Goal: Browse casually: Explore the website without a specific task or goal

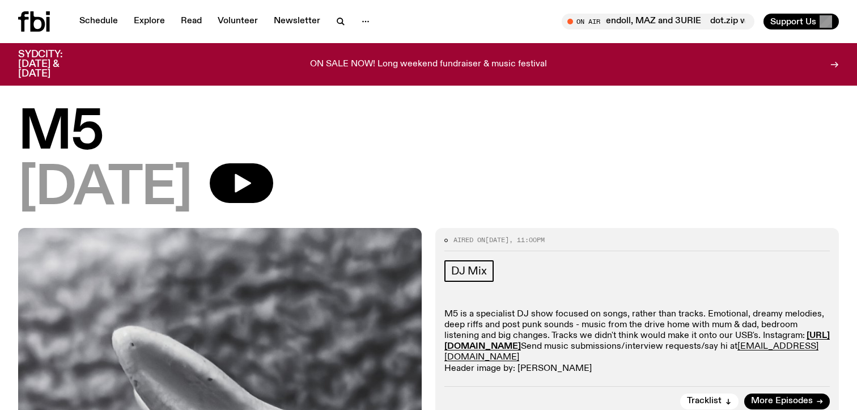
click at [86, 125] on h1 "M5" at bounding box center [428, 133] width 821 height 51
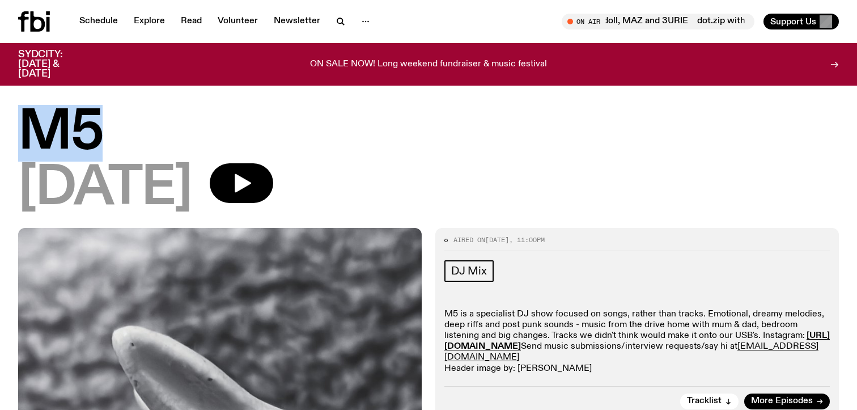
drag, startPoint x: 125, startPoint y: 126, endPoint x: 40, endPoint y: 126, distance: 85.1
click at [40, 126] on h1 "M5" at bounding box center [428, 133] width 821 height 51
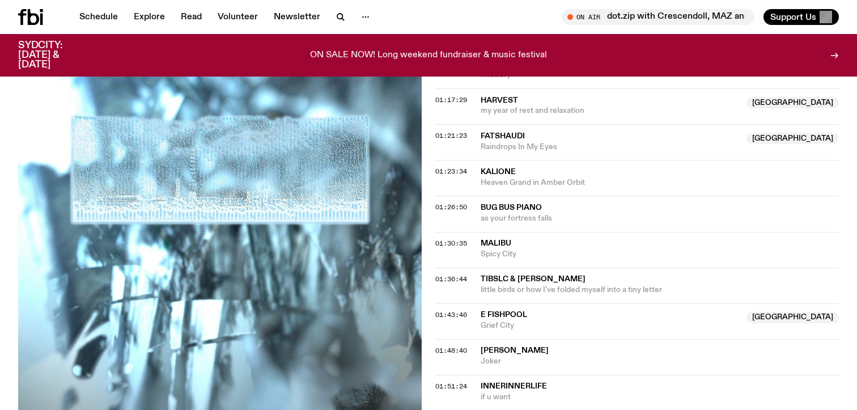
scroll to position [1070, 0]
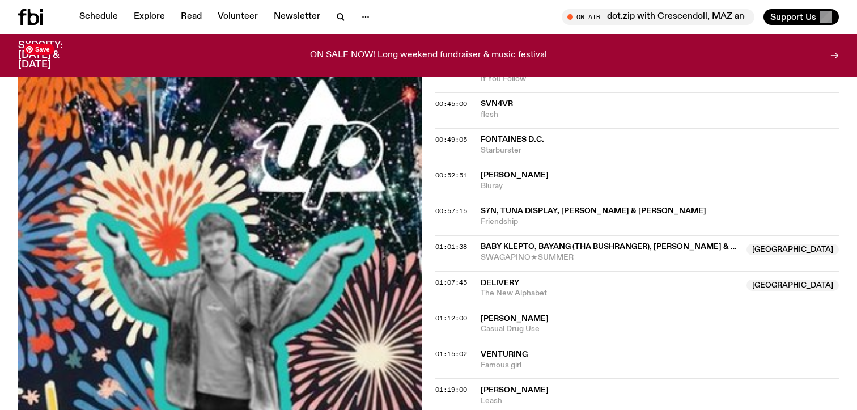
scroll to position [1260, 0]
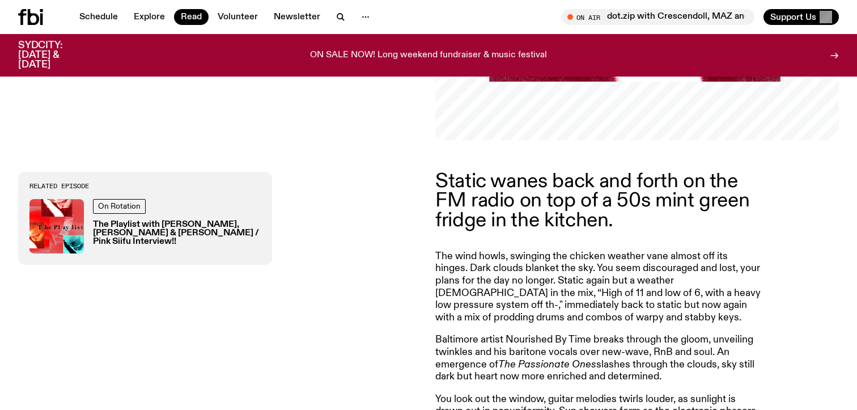
scroll to position [362, 0]
